Goal: Register for event/course

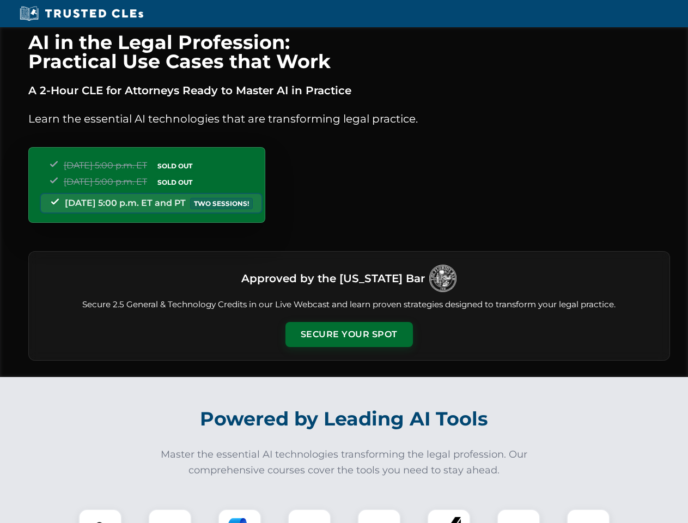
click at [349, 334] on button "Secure Your Spot" at bounding box center [348, 334] width 127 height 25
click at [100, 516] on img at bounding box center [100, 531] width 32 height 32
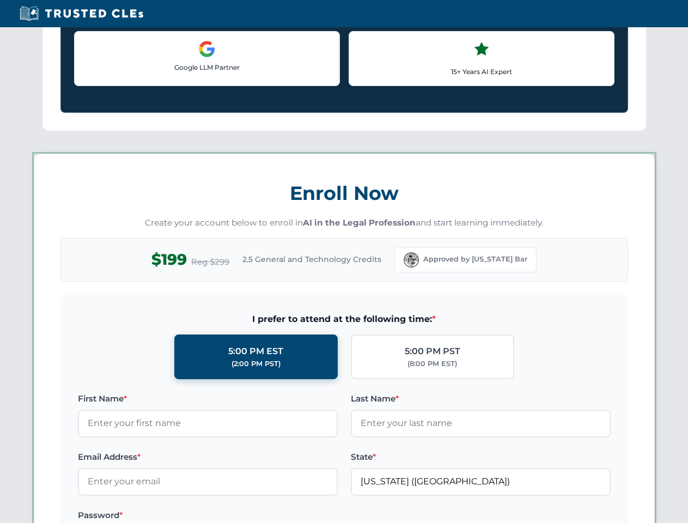
click at [240, 516] on label "Password *" at bounding box center [208, 515] width 260 height 13
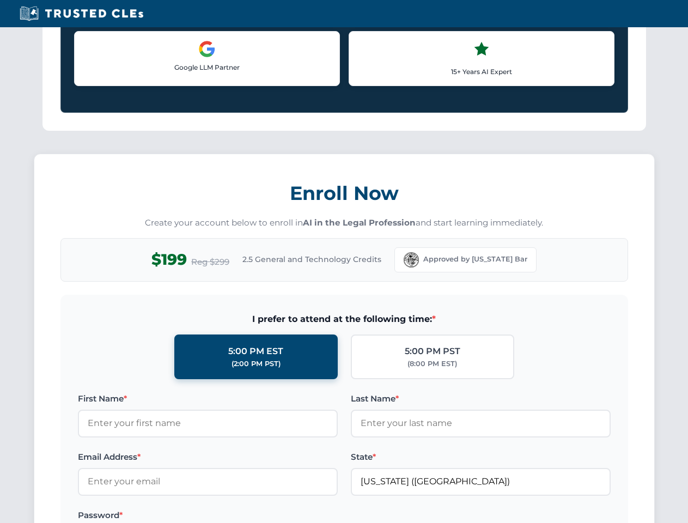
scroll to position [1069, 0]
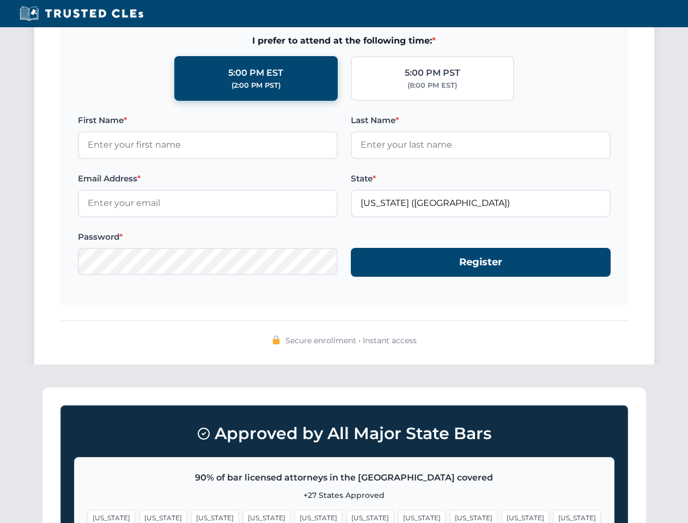
click at [502, 516] on span "[US_STATE]" at bounding box center [525, 518] width 47 height 16
